Goal: Check status: Check status

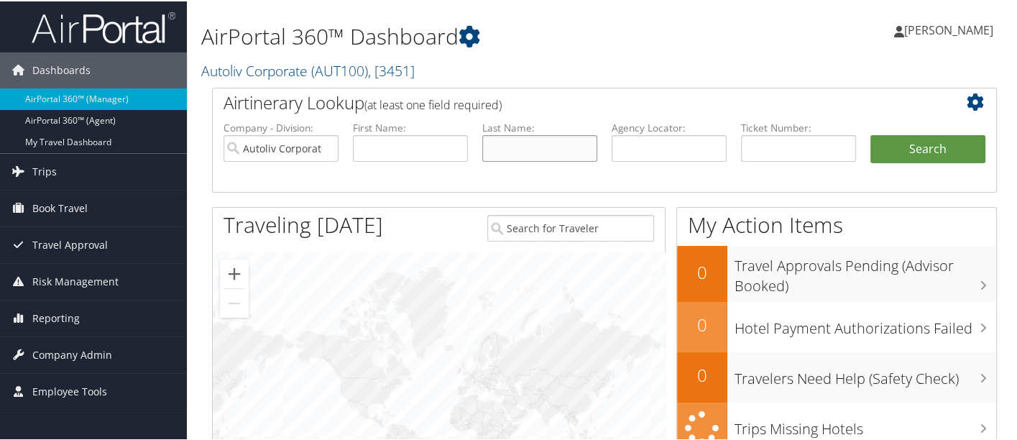
click at [540, 147] on input "text" at bounding box center [539, 147] width 115 height 27
type input "[PERSON_NAME]"
click at [924, 144] on button "Search" at bounding box center [927, 148] width 115 height 29
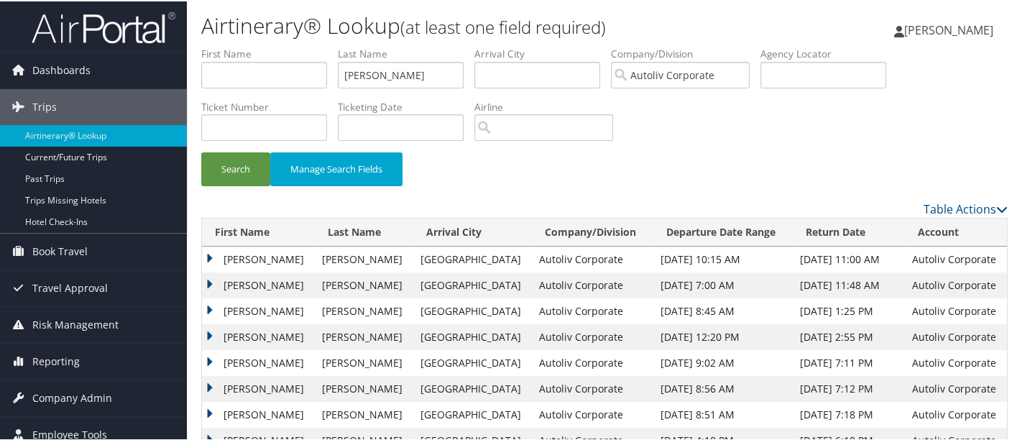
click at [211, 256] on td "[PERSON_NAME]" at bounding box center [258, 258] width 113 height 26
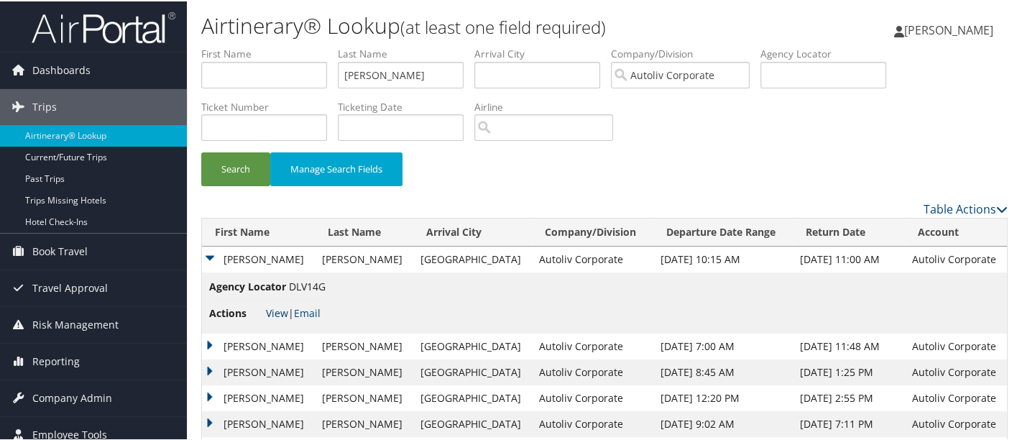
click at [277, 310] on link "View" at bounding box center [277, 312] width 22 height 14
click at [211, 339] on td "[PERSON_NAME]" at bounding box center [258, 345] width 113 height 26
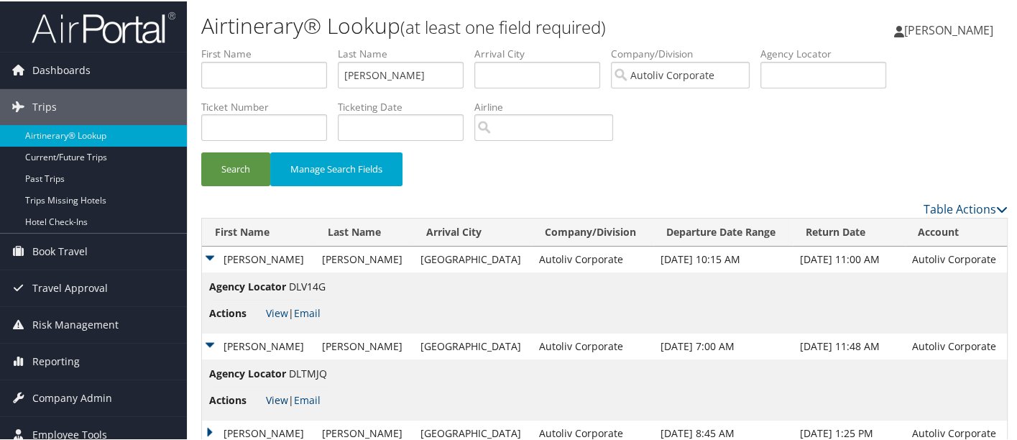
click at [279, 402] on link "View" at bounding box center [277, 399] width 22 height 14
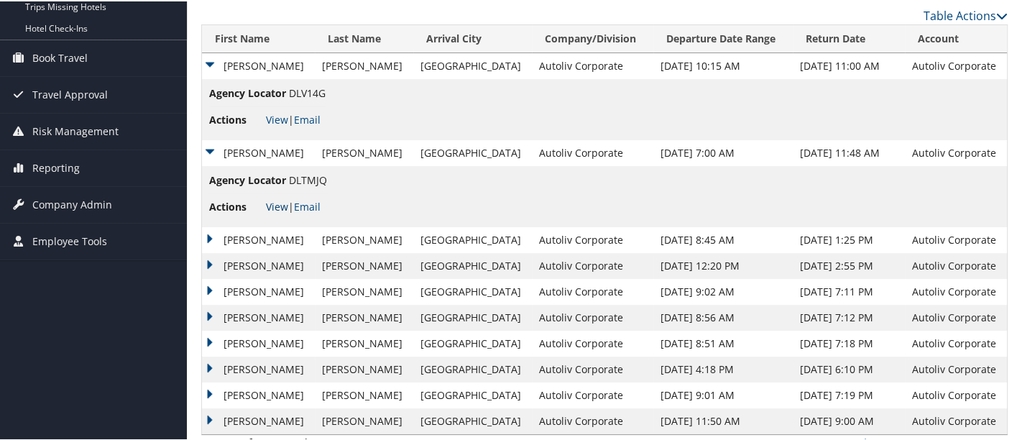
scroll to position [209, 0]
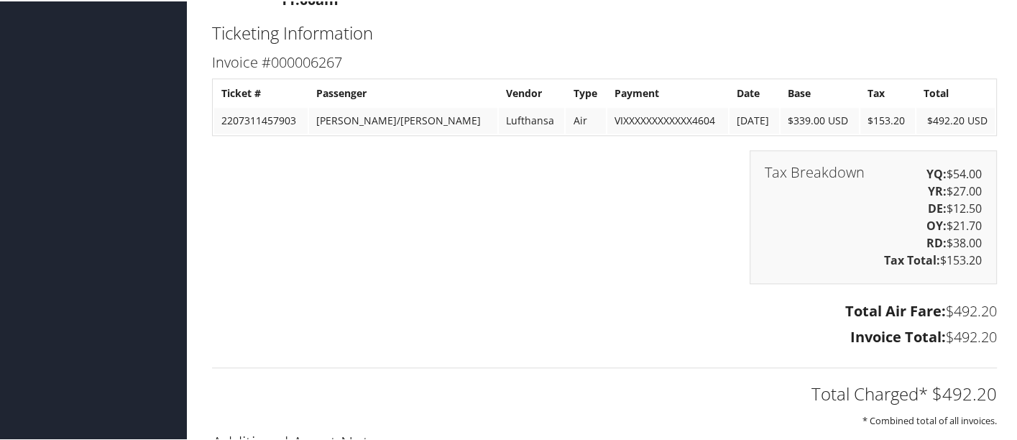
scroll to position [1606, 0]
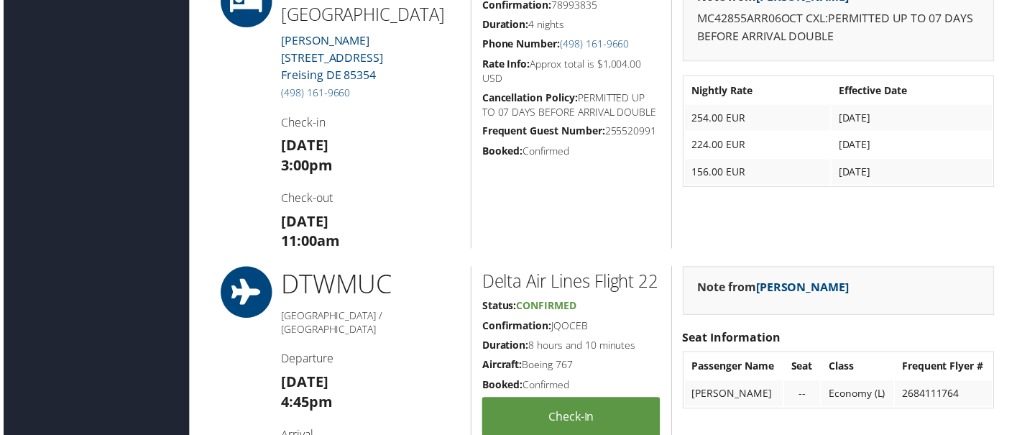
scroll to position [841, 0]
